Goal: Information Seeking & Learning: Check status

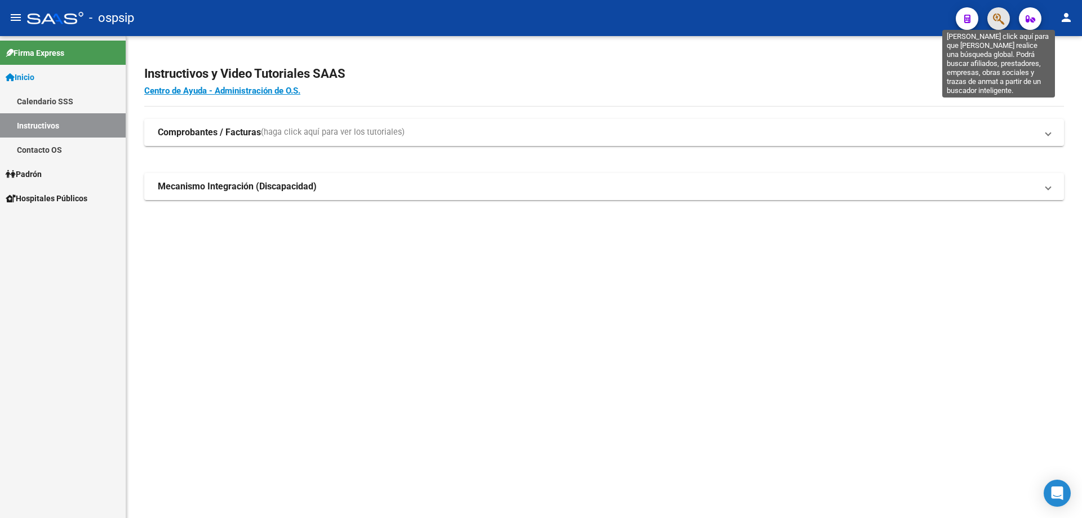
click at [998, 15] on icon "button" at bounding box center [998, 18] width 11 height 13
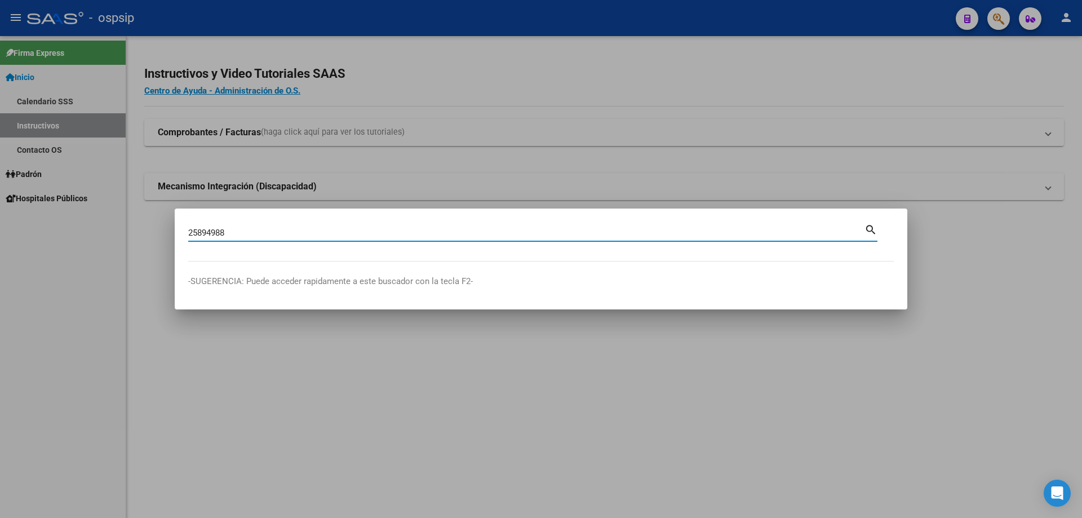
type input "25894988"
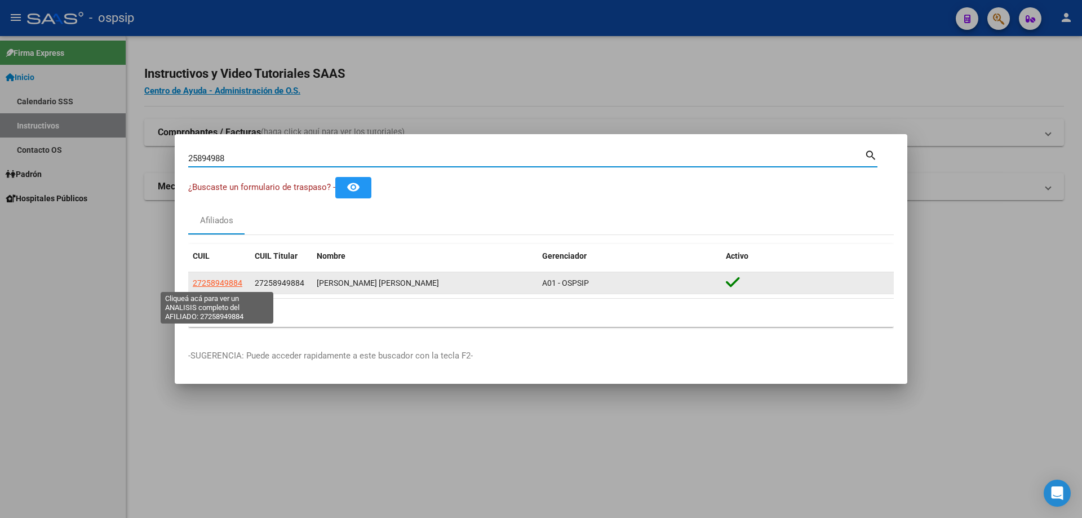
click at [237, 281] on span "27258949884" at bounding box center [218, 282] width 50 height 9
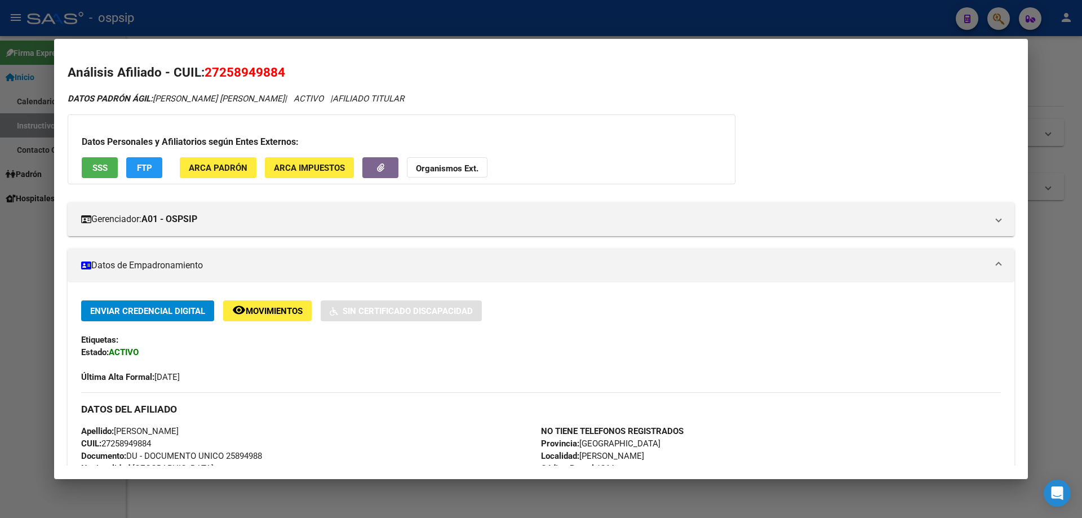
click at [100, 171] on span "SSS" at bounding box center [99, 168] width 15 height 10
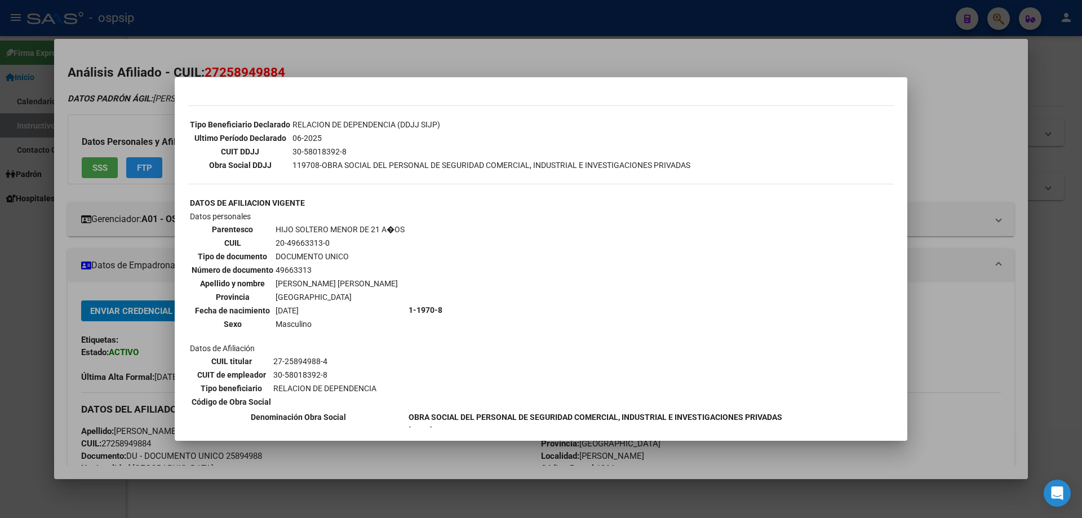
scroll to position [407, 0]
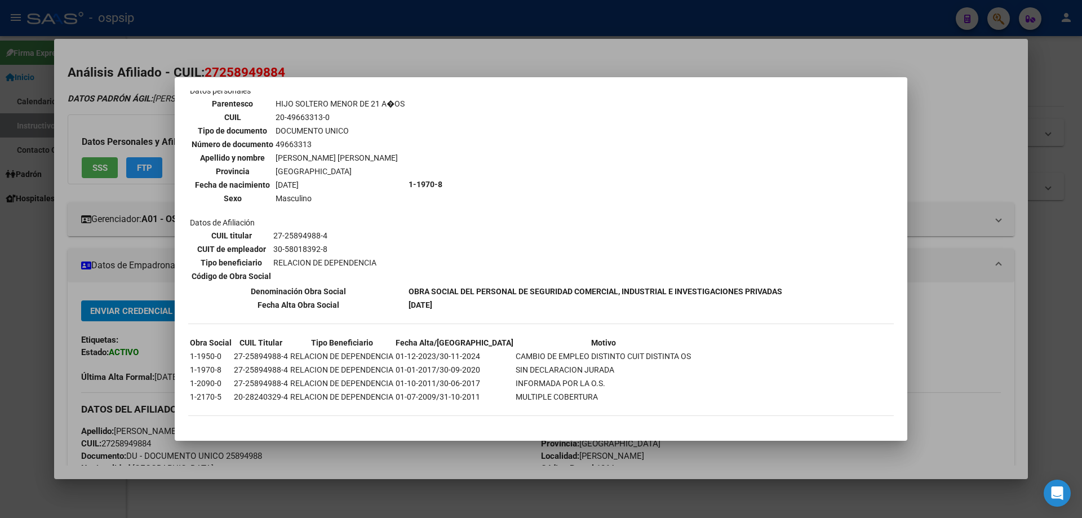
click at [150, 274] on div at bounding box center [541, 259] width 1082 height 518
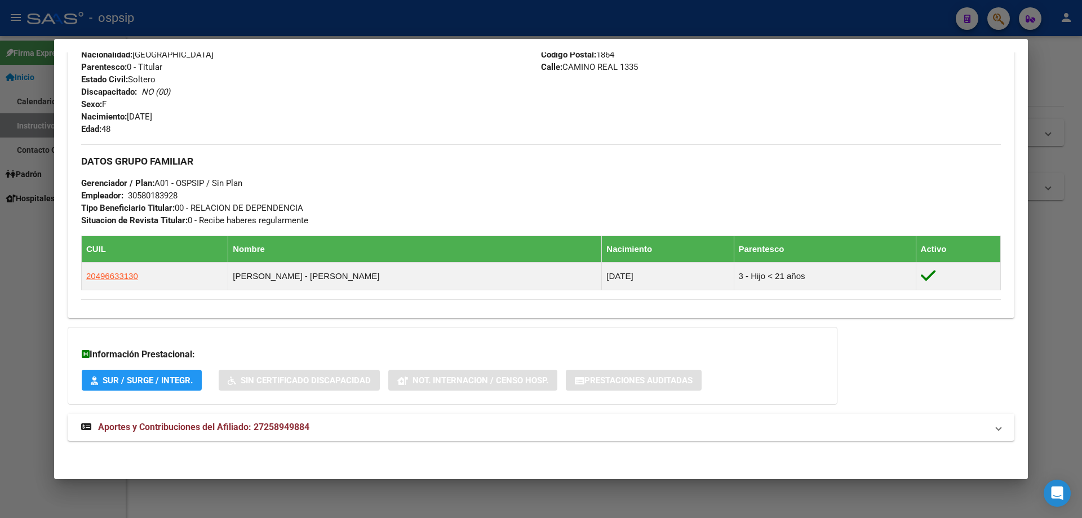
scroll to position [414, 0]
click at [238, 430] on span "Aportes y Contribuciones del Afiliado: 27258949884" at bounding box center [203, 426] width 211 height 11
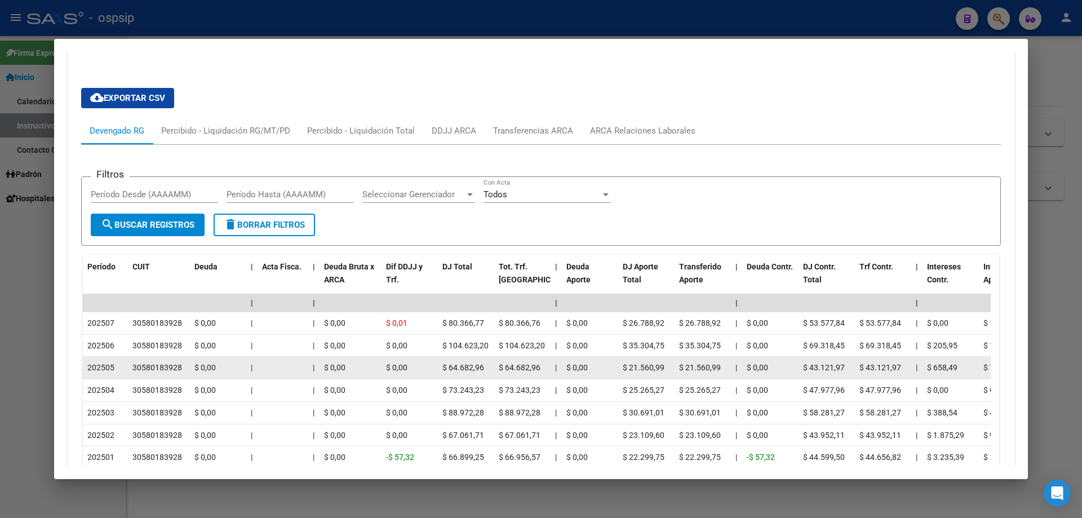
scroll to position [902, 0]
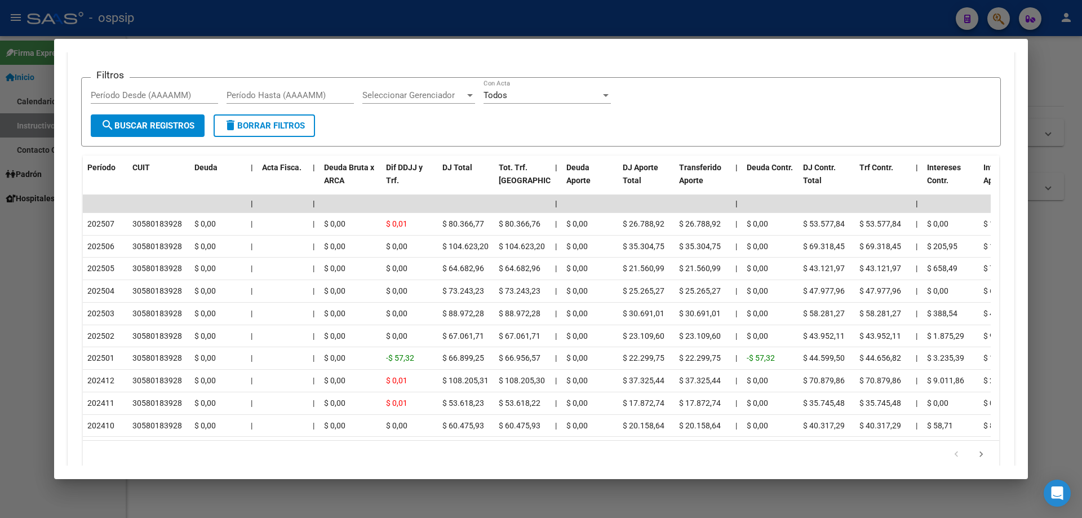
click at [512, 26] on div at bounding box center [541, 259] width 1082 height 518
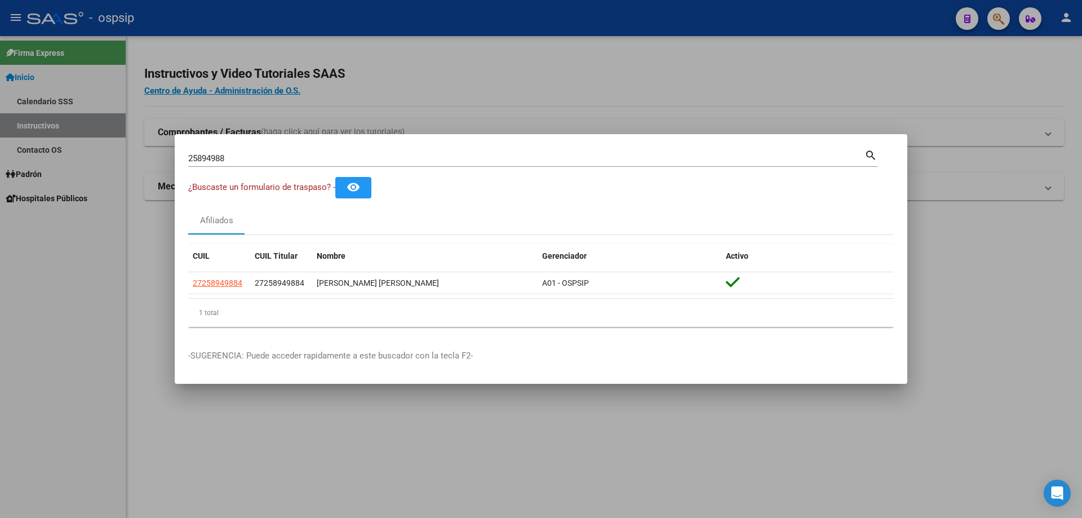
click at [463, 160] on input "25894988" at bounding box center [526, 158] width 676 height 10
click at [461, 159] on input "25894988" at bounding box center [526, 158] width 676 height 10
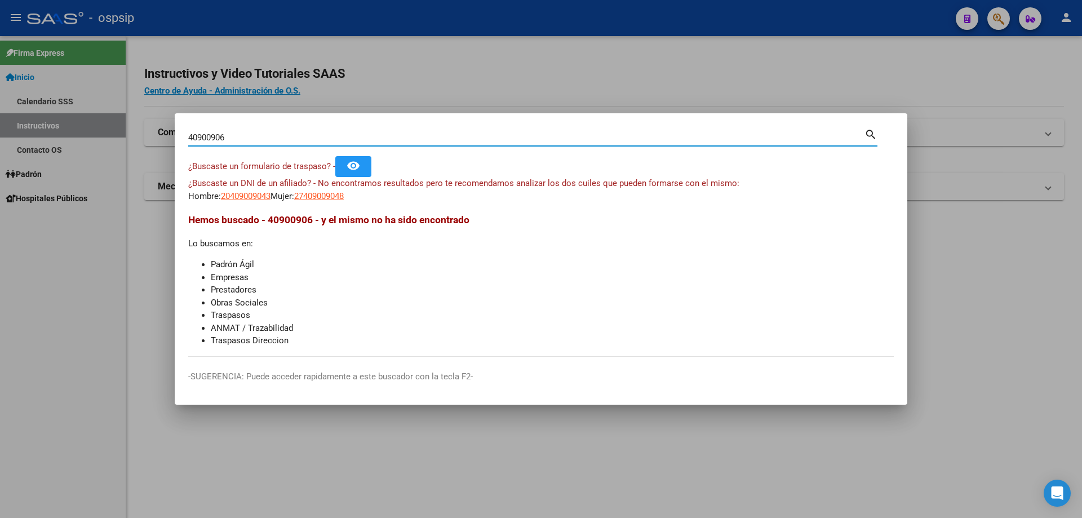
type input "40900906"
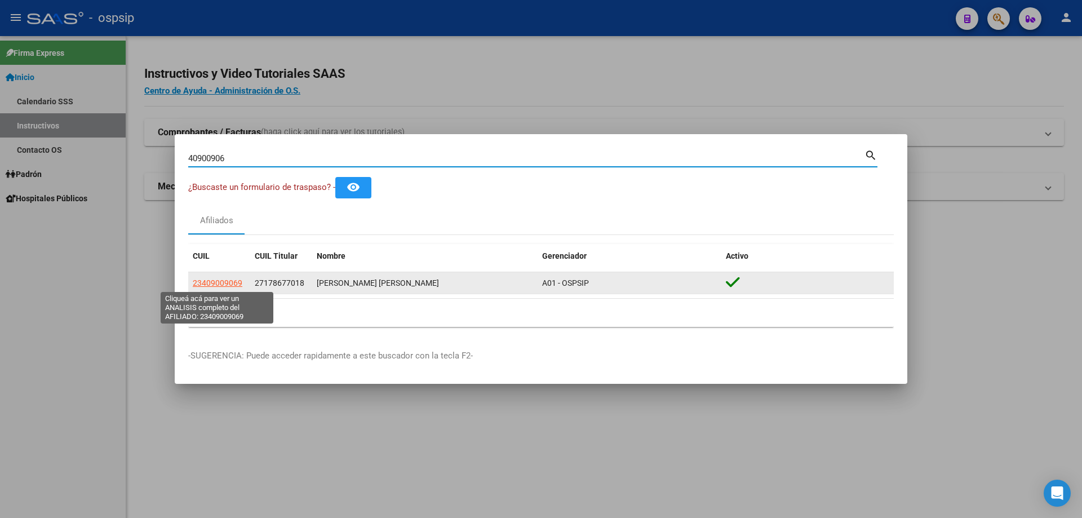
click at [214, 281] on span "23409009069" at bounding box center [218, 282] width 50 height 9
type textarea "23409009069"
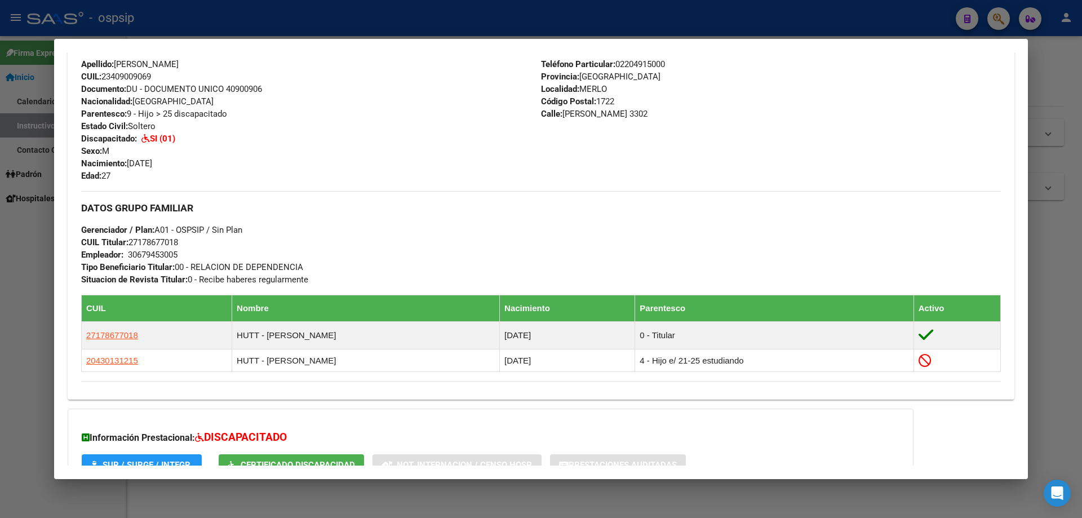
scroll to position [491, 0]
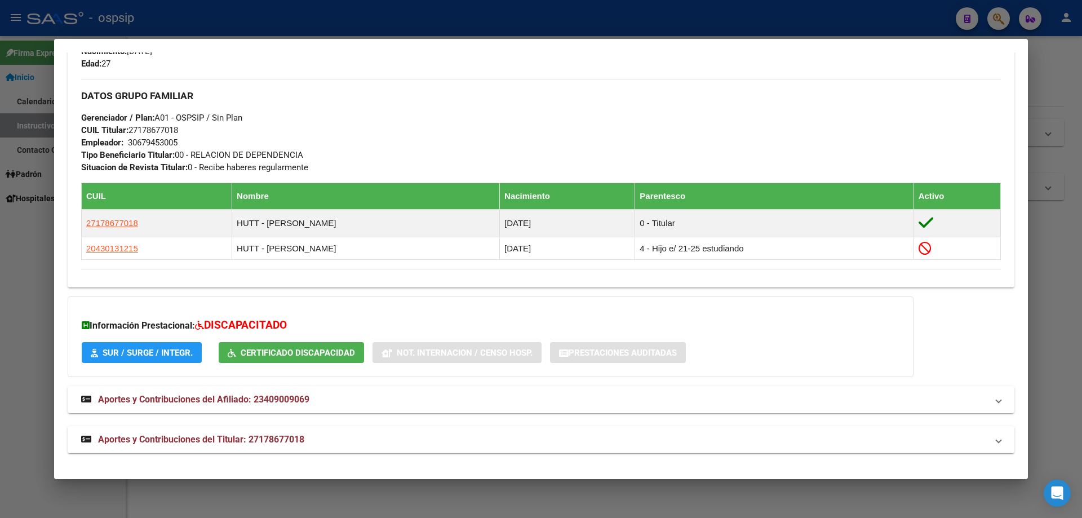
click at [243, 440] on span "Aportes y Contribuciones del Titular: 27178677018" at bounding box center [201, 439] width 206 height 11
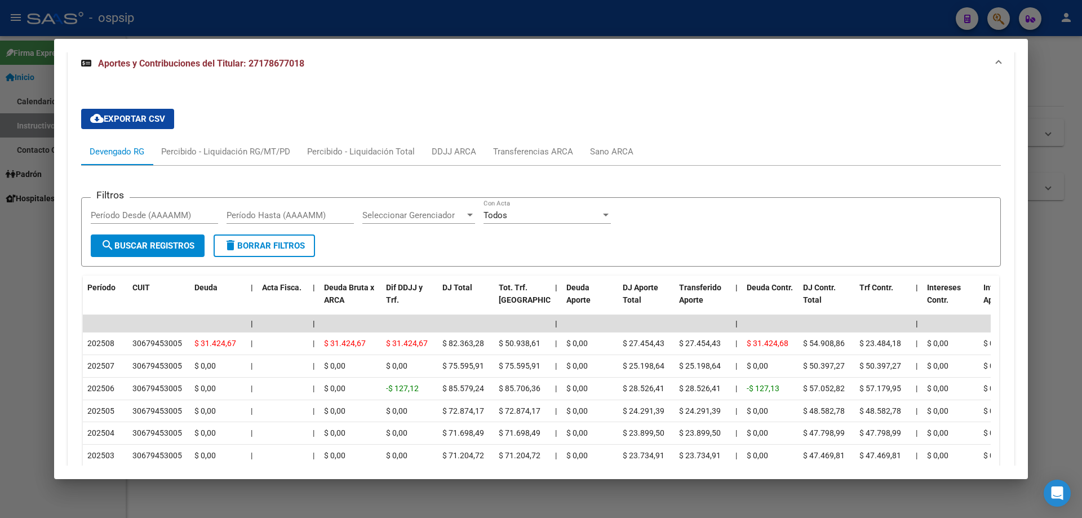
scroll to position [711, 0]
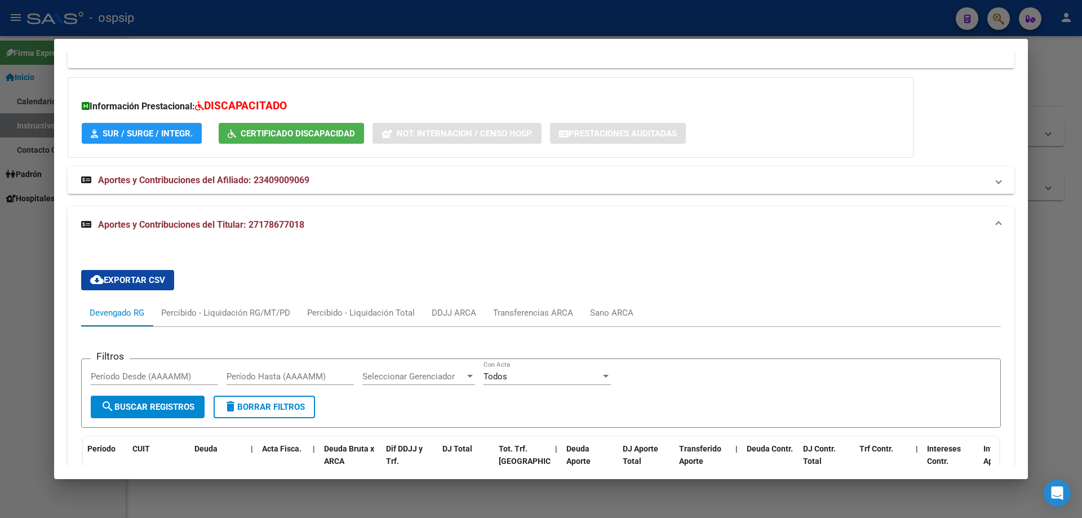
click at [205, 192] on mat-expansion-panel-header "Aportes y Contribuciones del Afiliado: 23409009069" at bounding box center [541, 180] width 947 height 27
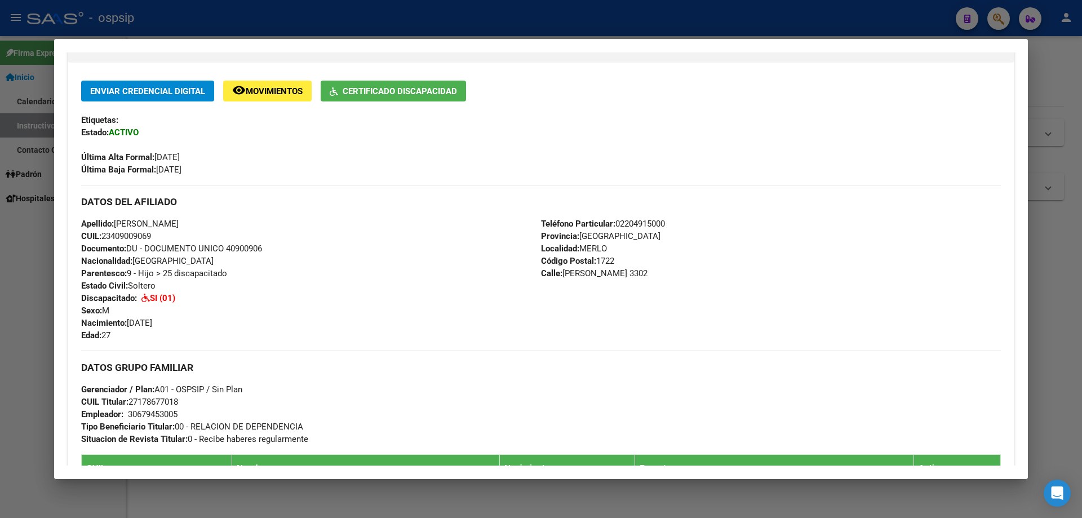
scroll to position [0, 0]
